Goal: Task Accomplishment & Management: Use online tool/utility

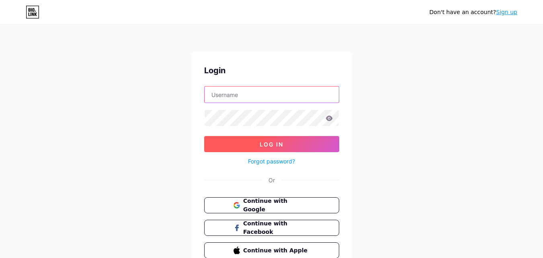
type input "[EMAIL_ADDRESS][DOMAIN_NAME]"
click at [287, 145] on button "Log In" at bounding box center [271, 144] width 135 height 16
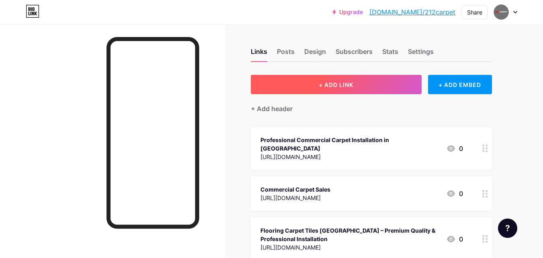
click at [348, 84] on span "+ ADD LINK" at bounding box center [336, 84] width 35 height 7
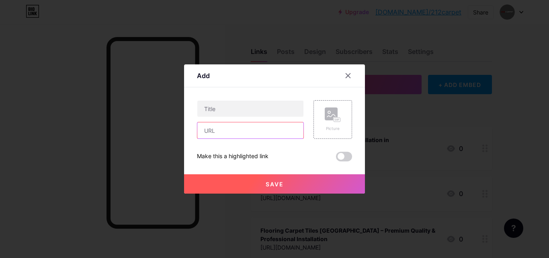
click at [251, 132] on input "text" at bounding box center [251, 130] width 106 height 16
paste input "Best Flooring Services in [US_STATE][GEOGRAPHIC_DATA] – Fast, Reliable, Afforda…"
type input "Best Flooring Services in [US_STATE][GEOGRAPHIC_DATA] – Fast, Reliable, Afforda…"
click at [234, 130] on input "Best Flooring Services in [US_STATE][GEOGRAPHIC_DATA] – Fast, Reliable, Afforda…" at bounding box center [251, 130] width 106 height 16
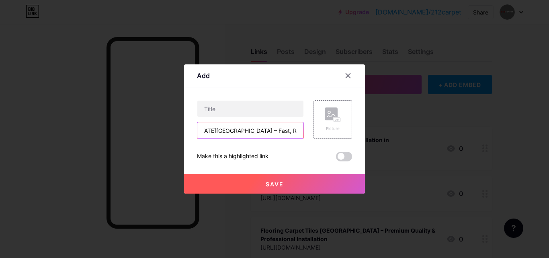
click at [234, 130] on input "Best Flooring Services in [US_STATE][GEOGRAPHIC_DATA] – Fast, Reliable, Afforda…" at bounding box center [251, 130] width 106 height 16
click at [243, 107] on input "text" at bounding box center [251, 109] width 106 height 16
paste input "Best Flooring Services in [US_STATE][GEOGRAPHIC_DATA] – Fast, Reliable, Afforda…"
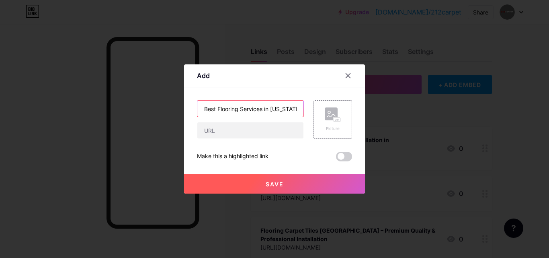
scroll to position [0, 85]
type input "Best Flooring Services in [US_STATE][GEOGRAPHIC_DATA] – Fast, Reliable, Afforda…"
click at [241, 133] on input "text" at bounding box center [251, 130] width 106 height 16
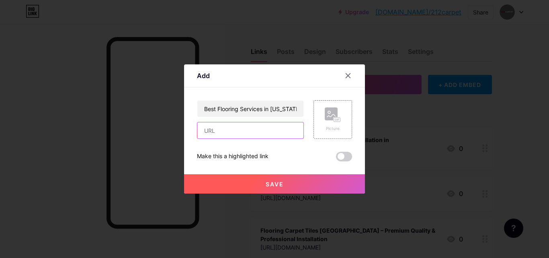
paste input "[URL][DOMAIN_NAME]"
type input "[URL][DOMAIN_NAME]"
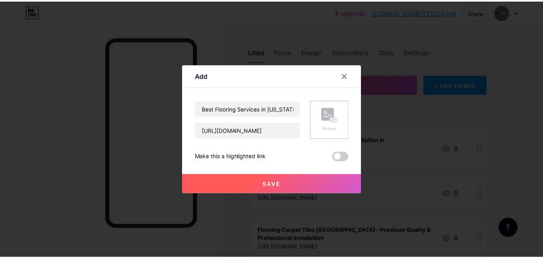
scroll to position [0, 0]
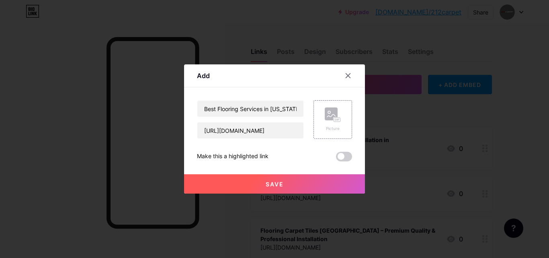
click at [275, 179] on button "Save" at bounding box center [274, 183] width 181 height 19
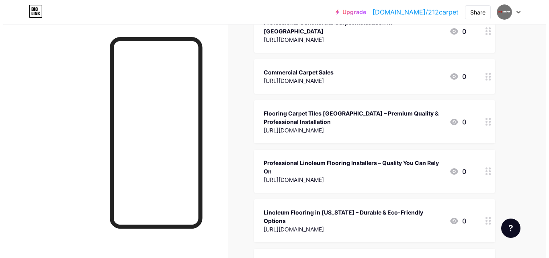
scroll to position [40, 0]
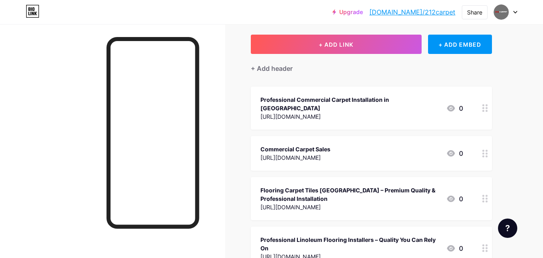
click at [367, 103] on div "Professional Commercial Carpet Installation in [GEOGRAPHIC_DATA]" at bounding box center [350, 103] width 179 height 17
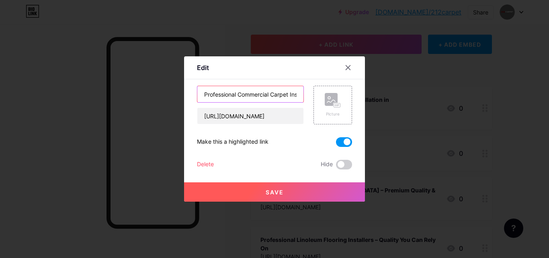
click at [240, 95] on input "Professional Commercial Carpet Installation in [GEOGRAPHIC_DATA]" at bounding box center [251, 94] width 106 height 16
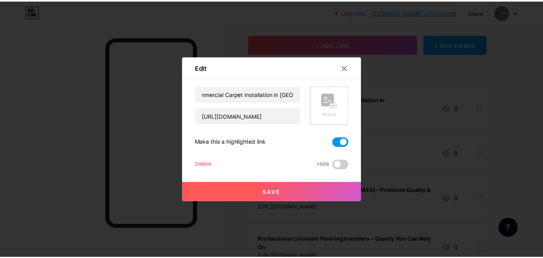
scroll to position [0, 0]
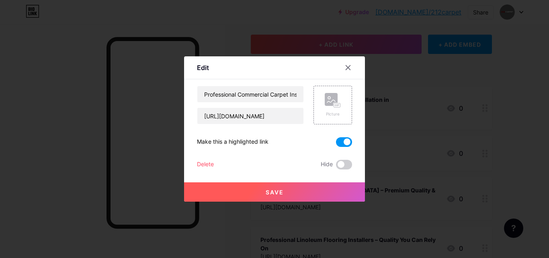
click at [298, 189] on button "Save" at bounding box center [274, 191] width 181 height 19
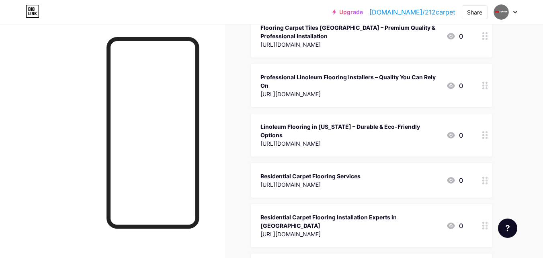
scroll to position [42, 0]
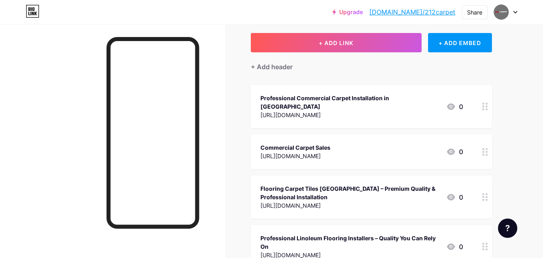
click at [339, 111] on div "Professional Commercial Carpet Installation in [GEOGRAPHIC_DATA] [URL][DOMAIN_N…" at bounding box center [350, 106] width 179 height 27
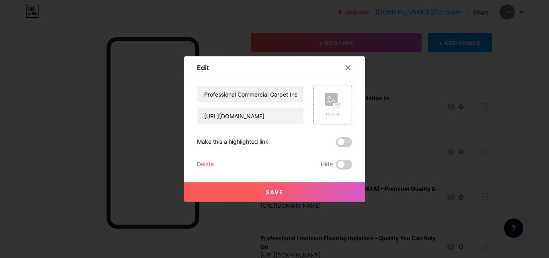
click at [292, 192] on button "Save" at bounding box center [274, 191] width 181 height 19
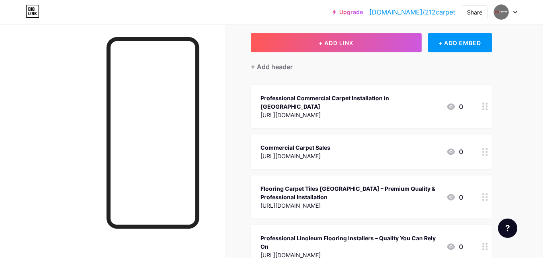
click at [452, 102] on icon at bounding box center [451, 107] width 10 height 10
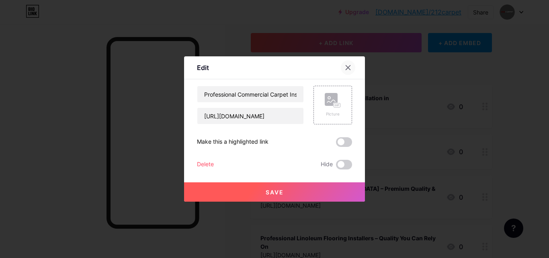
click at [349, 68] on icon at bounding box center [348, 68] width 4 height 4
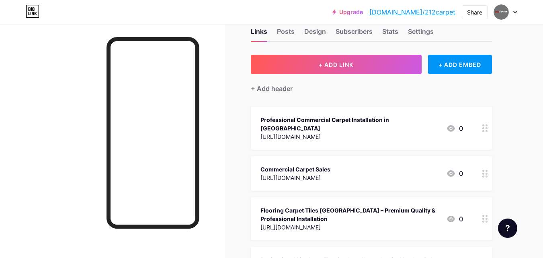
scroll to position [0, 0]
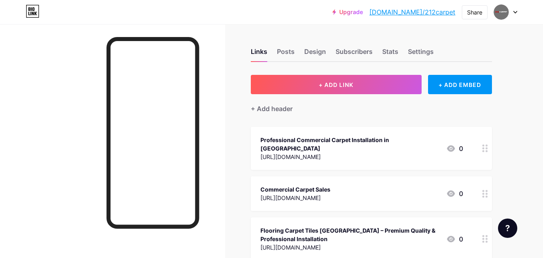
click at [449, 145] on icon at bounding box center [451, 148] width 8 height 6
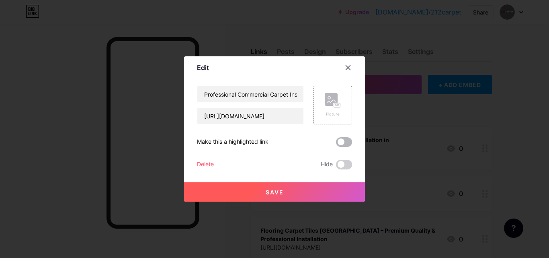
click at [346, 139] on span at bounding box center [344, 142] width 16 height 10
click at [336, 144] on input "checkbox" at bounding box center [336, 144] width 0 height 0
click at [288, 193] on button "Save" at bounding box center [274, 191] width 181 height 19
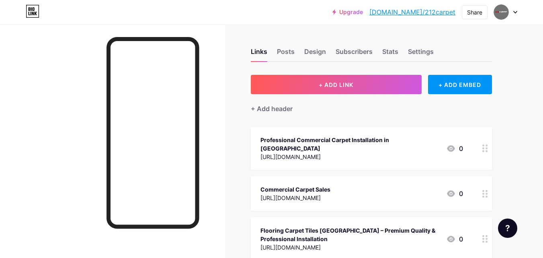
click at [446, 144] on icon at bounding box center [451, 149] width 10 height 10
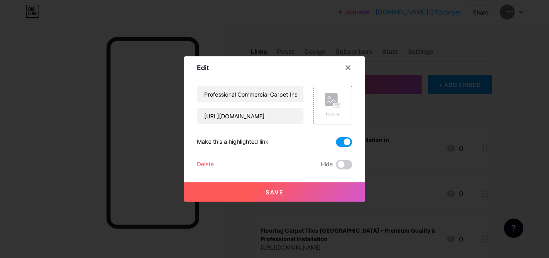
click at [274, 193] on span "Save" at bounding box center [275, 192] width 18 height 7
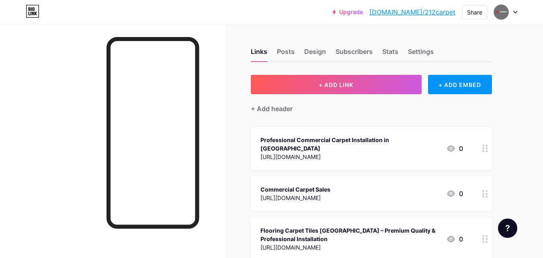
click at [29, 113] on div at bounding box center [112, 153] width 225 height 258
click at [501, 9] on img at bounding box center [501, 12] width 13 height 13
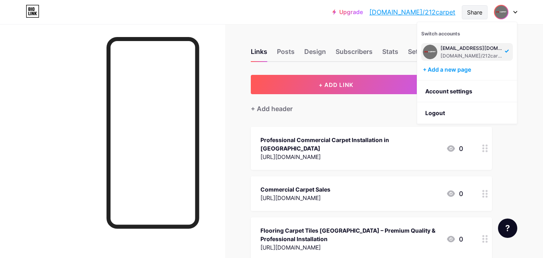
click at [469, 15] on div "Share" at bounding box center [474, 12] width 15 height 8
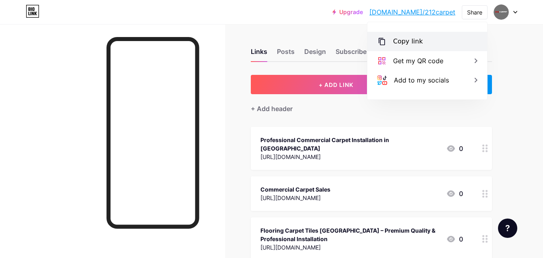
click at [430, 41] on div "Copy link" at bounding box center [428, 41] width 120 height 19
